Goal: Task Accomplishment & Management: Use online tool/utility

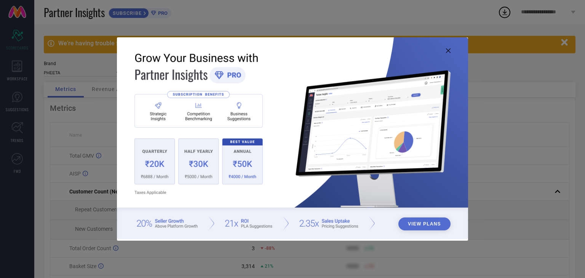
click at [448, 51] on icon at bounding box center [448, 50] width 5 height 5
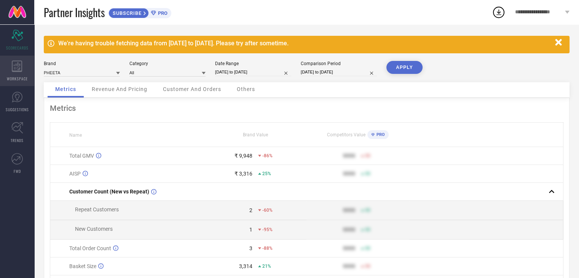
click at [24, 70] on div "WORKSPACE" at bounding box center [17, 71] width 34 height 30
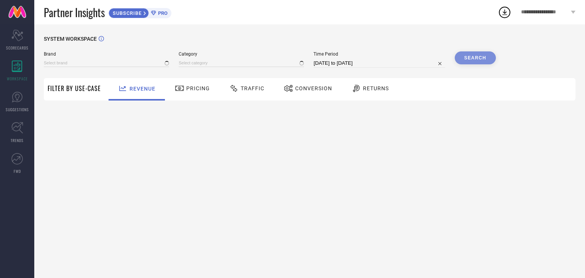
type input "PHEETA"
type input "All"
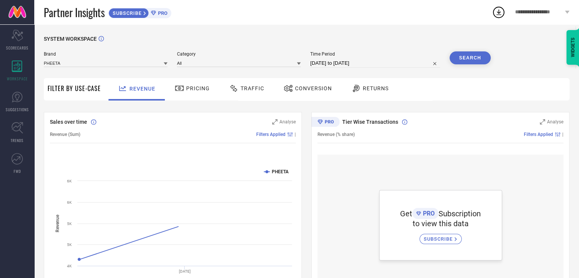
click at [373, 90] on span "Returns" at bounding box center [376, 88] width 26 height 6
